Goal: Information Seeking & Learning: Learn about a topic

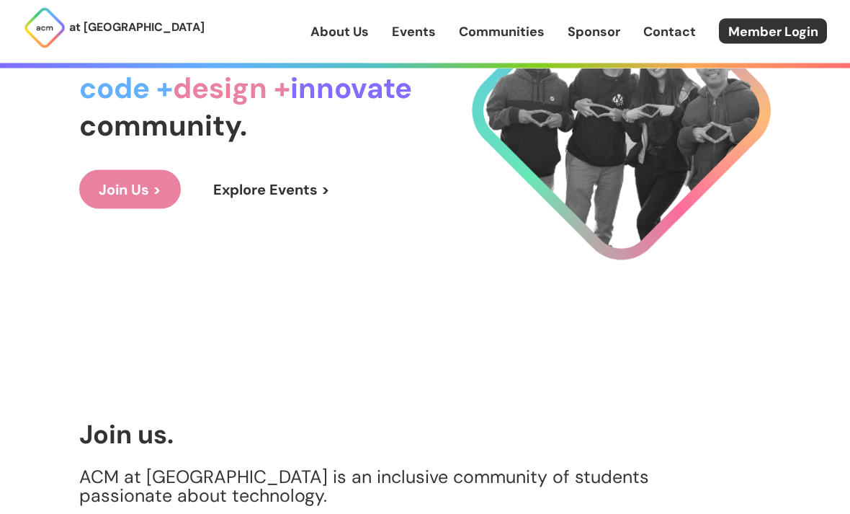
click at [289, 209] on link "Explore Events >" at bounding box center [272, 189] width 156 height 39
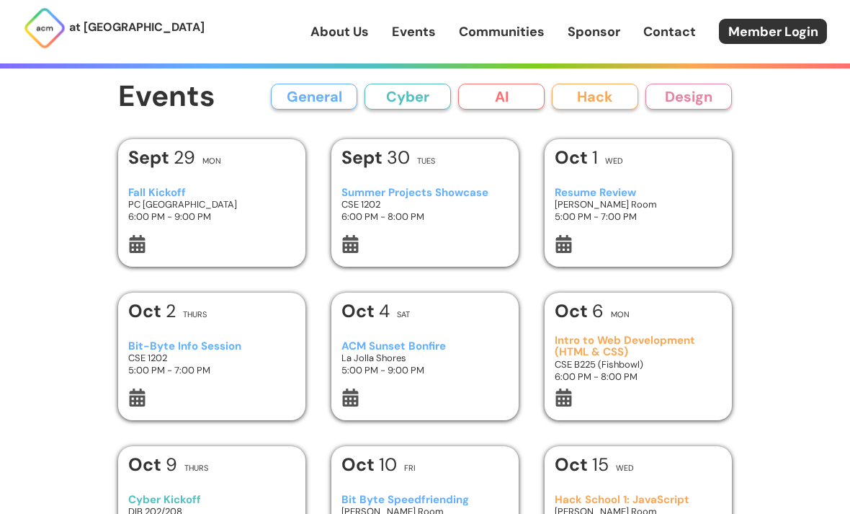
click at [232, 231] on div "Fall Kickoff PC West Ballroom 6:00 PM - 9:00 PM" at bounding box center [212, 204] width 168 height 61
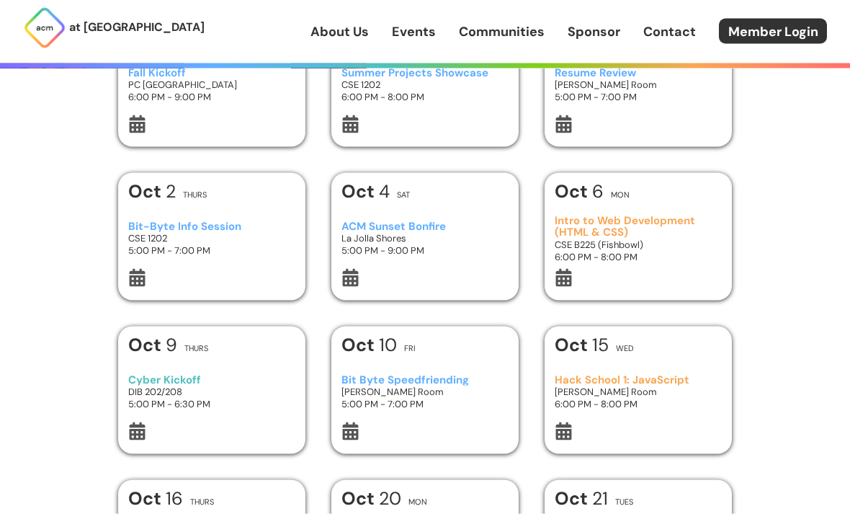
scroll to position [139, 0]
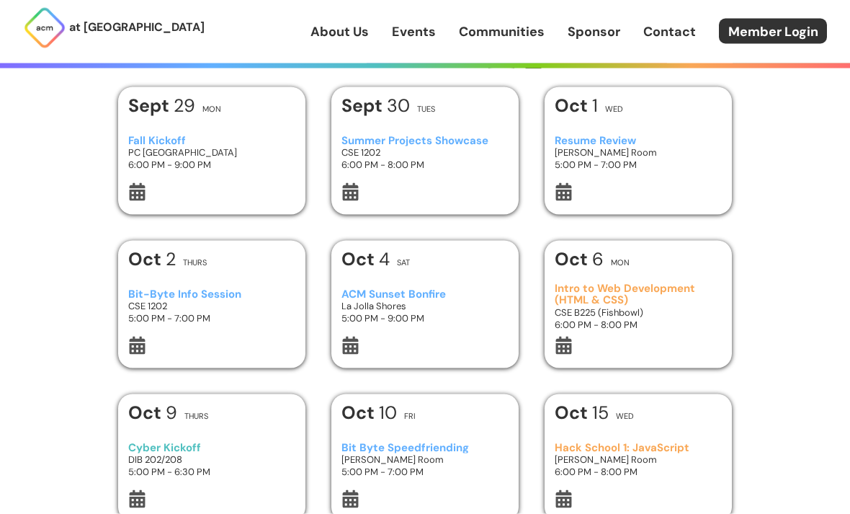
click at [416, 137] on h3 "Summer Projects Showcase" at bounding box center [426, 141] width 168 height 12
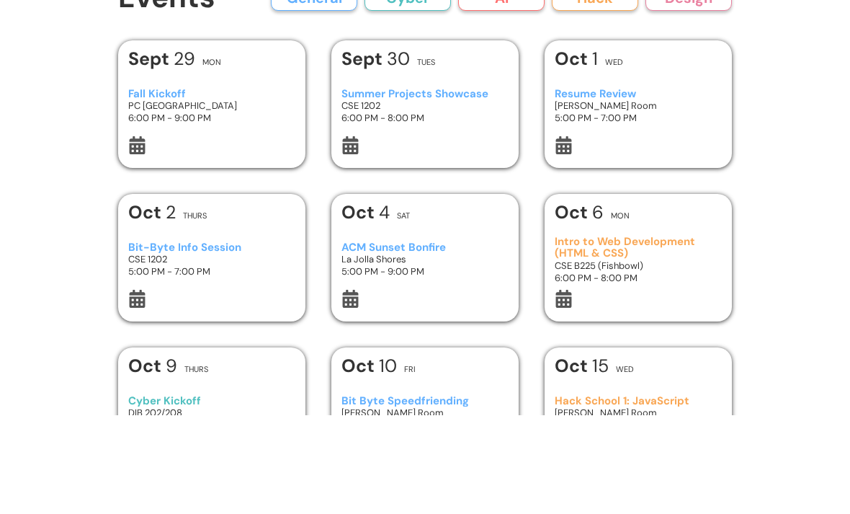
click at [234, 210] on h3 "6:00 PM - 9:00 PM" at bounding box center [212, 216] width 168 height 12
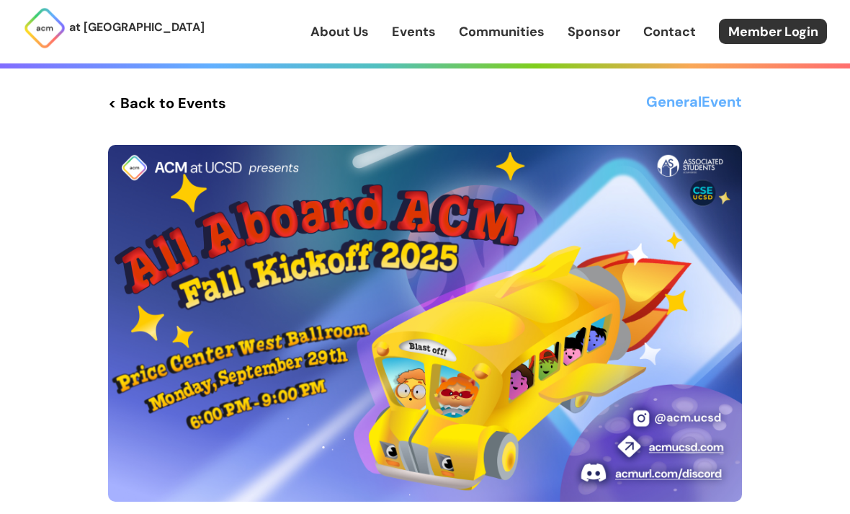
click at [674, 105] on h3 "General Event" at bounding box center [694, 103] width 96 height 26
click at [186, 87] on div "< Back to Events General Event [DATE] Mon PC [GEOGRAPHIC_DATA] Fall Kickoff 6:0…" at bounding box center [425, 389] width 692 height 778
click at [216, 100] on link "< Back to Events" at bounding box center [167, 103] width 118 height 26
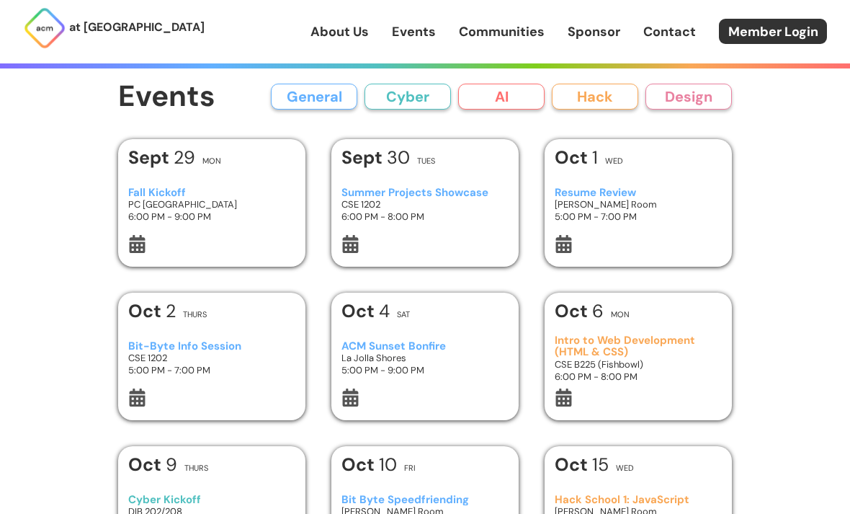
click at [448, 170] on div "[DATE] Tues" at bounding box center [426, 161] width 168 height 26
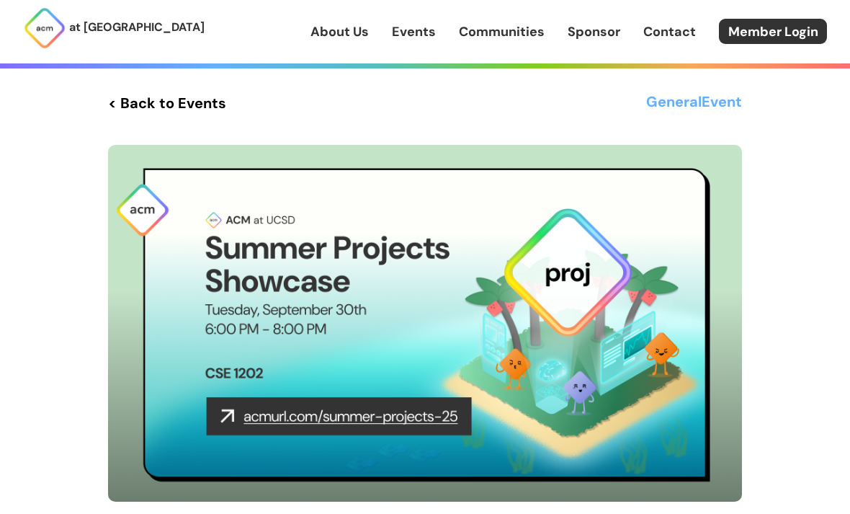
click at [187, 115] on link "< Back to Events" at bounding box center [167, 103] width 118 height 26
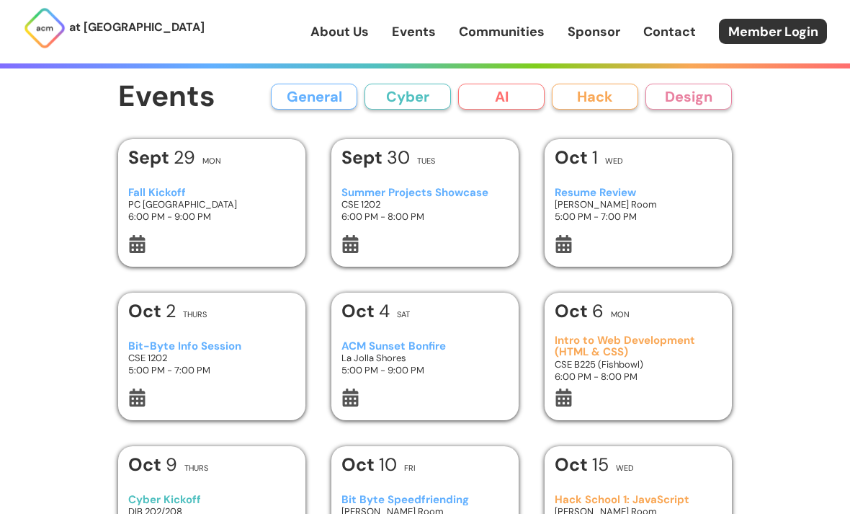
click at [217, 217] on h3 "6:00 PM - 9:00 PM" at bounding box center [212, 216] width 168 height 12
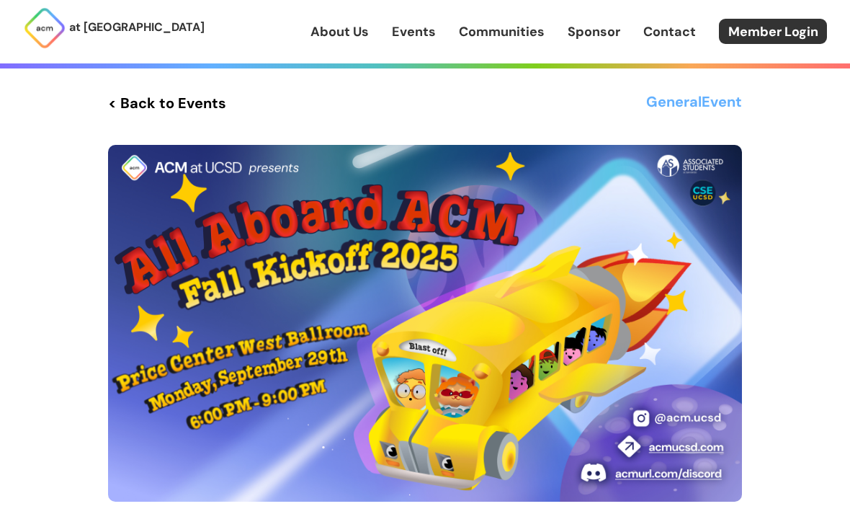
click at [344, 34] on link "About Us" at bounding box center [340, 31] width 58 height 19
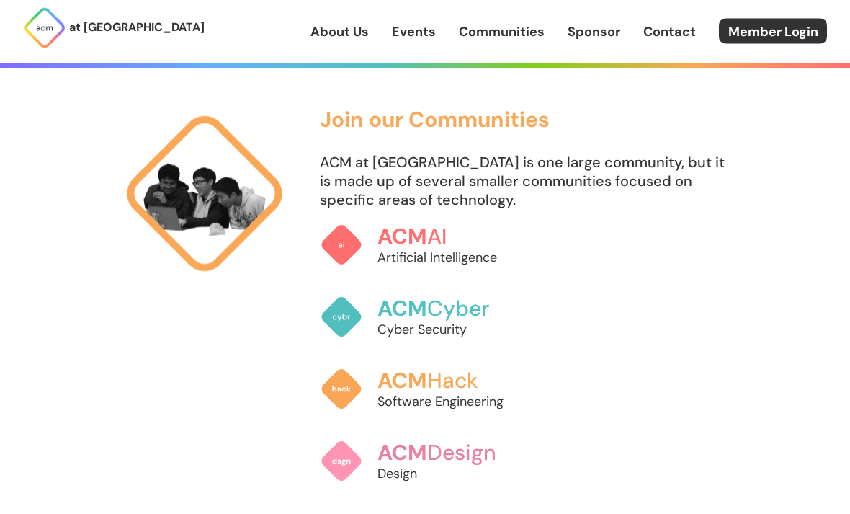
scroll to position [928, 0]
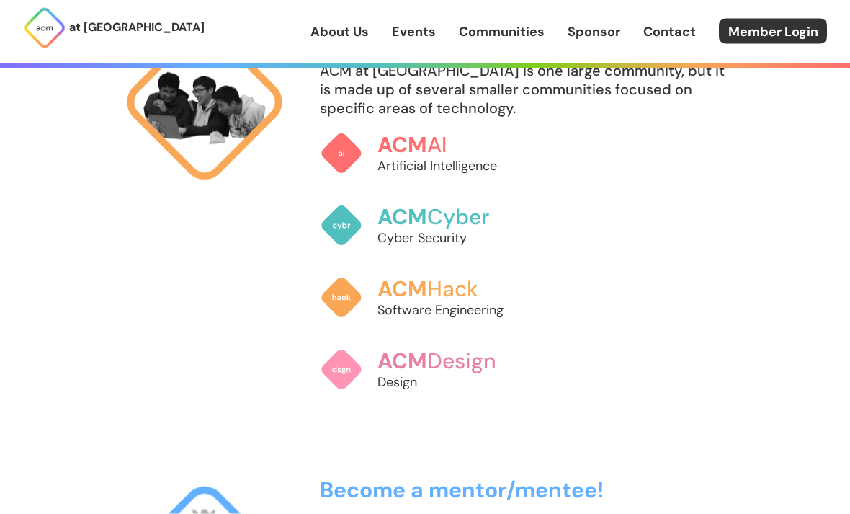
click at [456, 175] on p "Artificial Intelligence" at bounding box center [453, 165] width 151 height 19
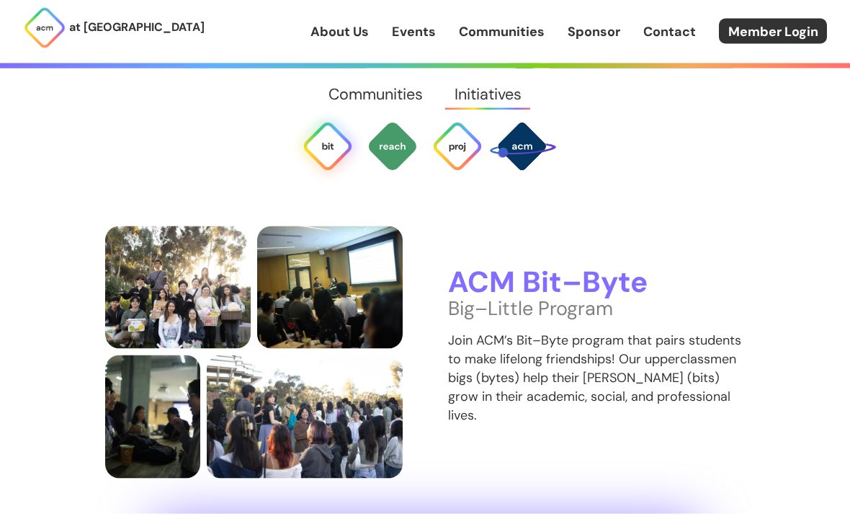
scroll to position [2734, 0]
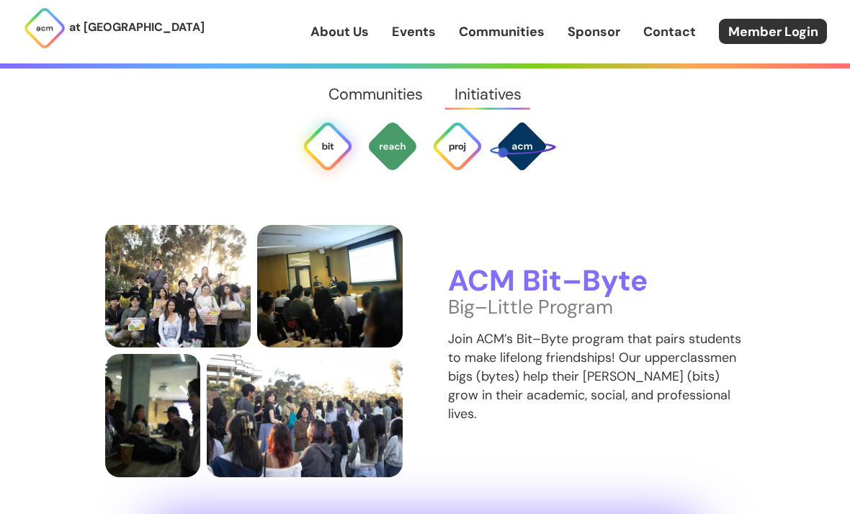
click at [422, 40] on link "Events" at bounding box center [414, 31] width 44 height 19
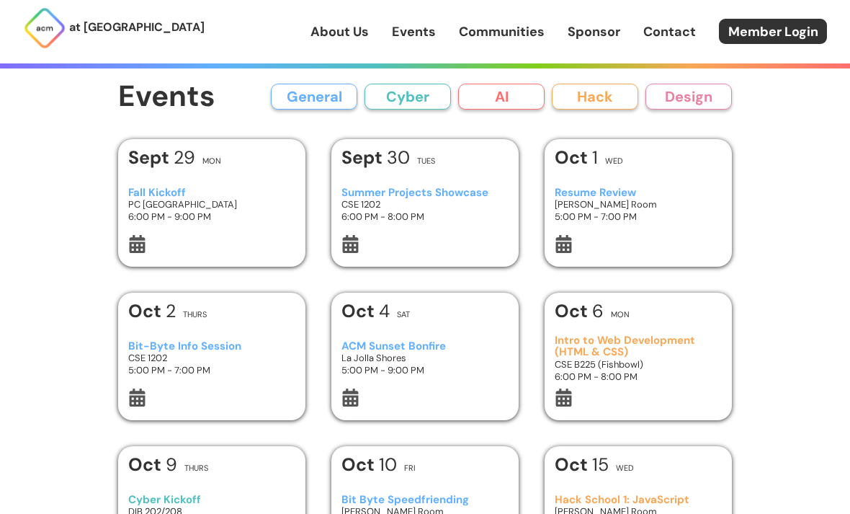
click at [174, 190] on h3 "Fall Kickoff" at bounding box center [212, 193] width 168 height 12
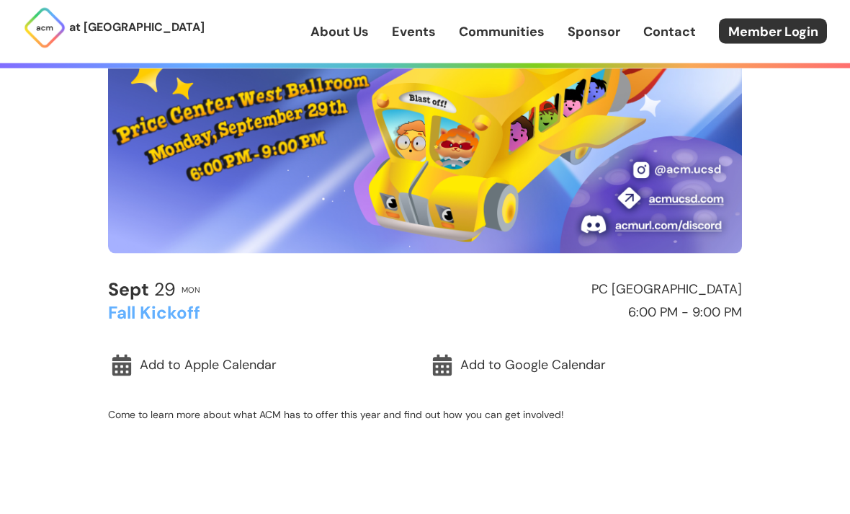
scroll to position [252, 0]
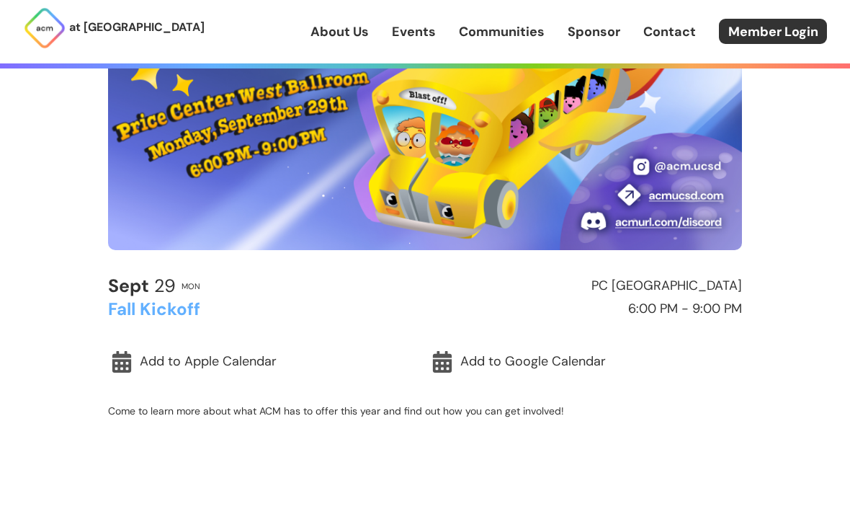
click at [166, 300] on h2 "Fall Kickoff" at bounding box center [263, 309] width 311 height 19
click at [185, 323] on div "[DATE] Mon PC West Ballroom Fall Kickoff 6:00 PM - 9:00 PM Add to Apple Calenda…" at bounding box center [425, 356] width 634 height 160
click at [683, 164] on img at bounding box center [425, 71] width 634 height 357
click at [677, 169] on img at bounding box center [425, 71] width 634 height 357
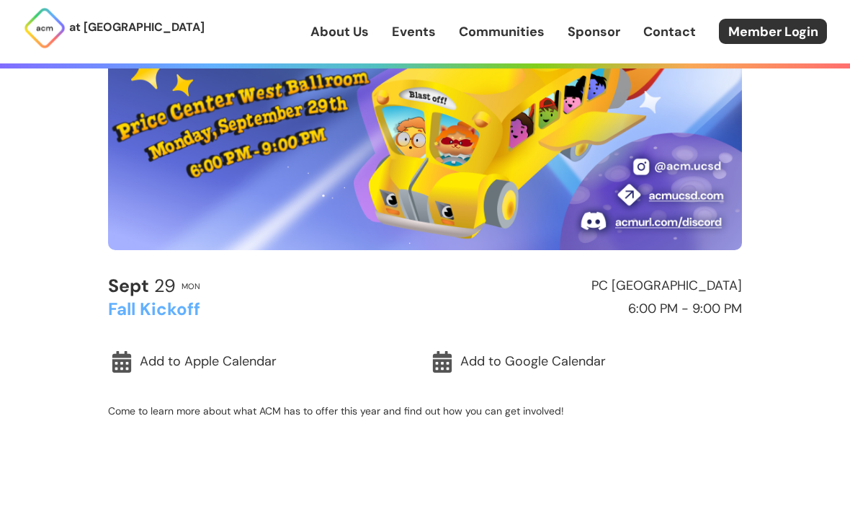
click at [670, 167] on img at bounding box center [425, 71] width 634 height 357
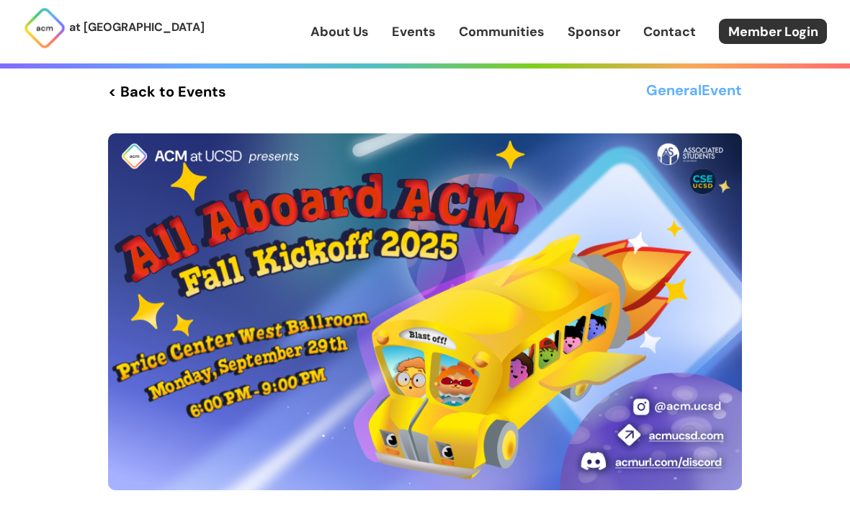
scroll to position [0, 0]
